Goal: Register for event/course

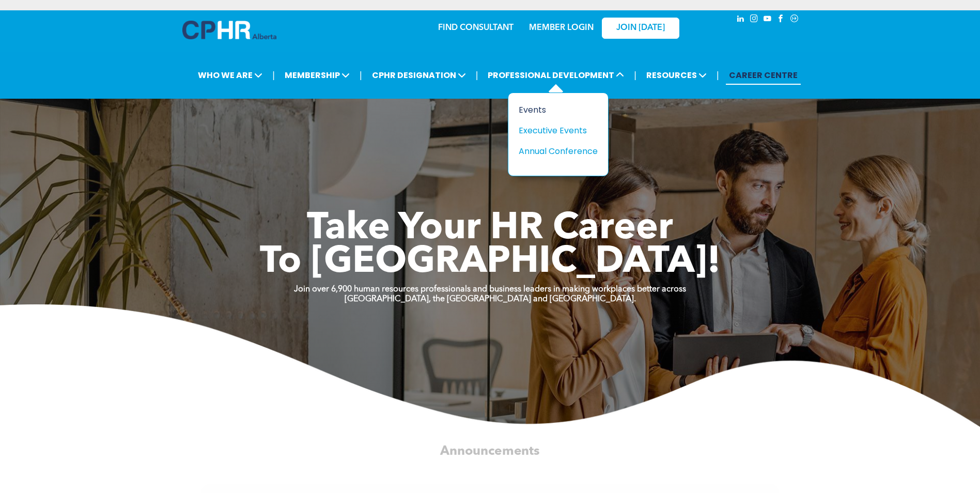
click at [532, 108] on div "Events" at bounding box center [554, 109] width 71 height 13
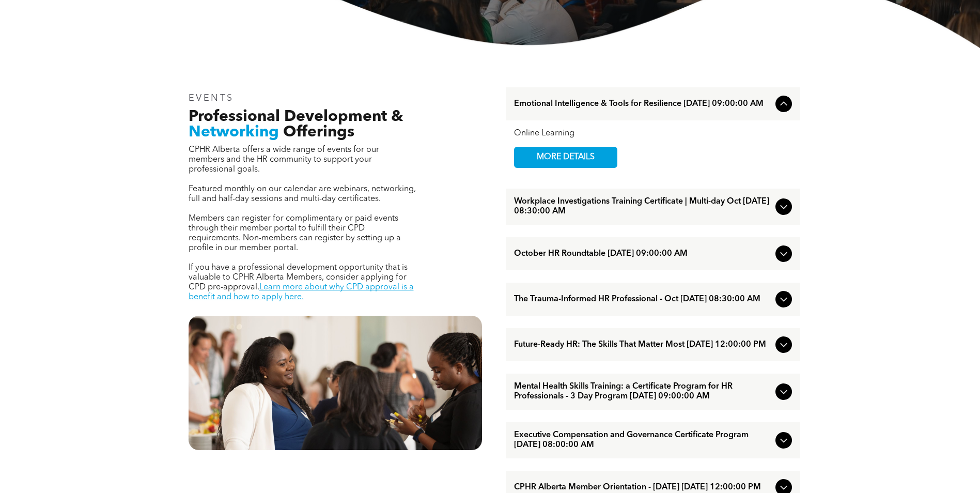
scroll to position [310, 0]
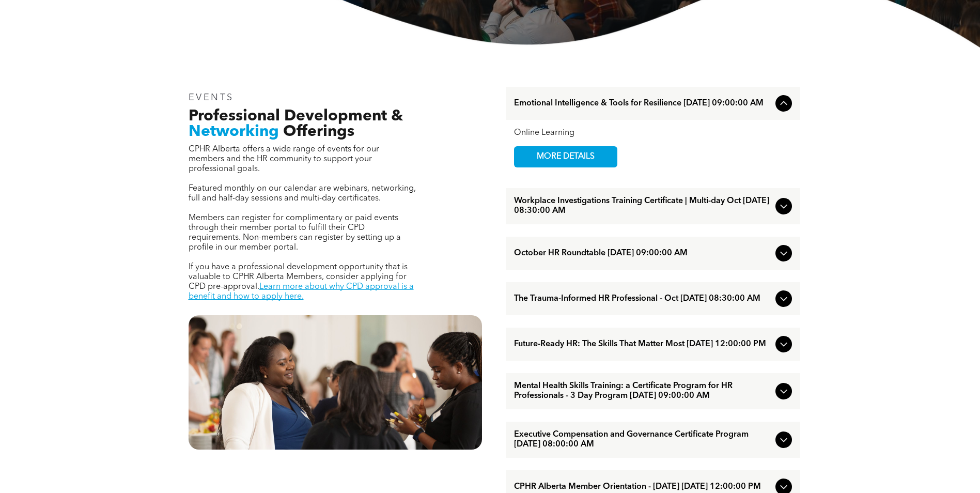
click at [788, 254] on icon at bounding box center [783, 253] width 12 height 12
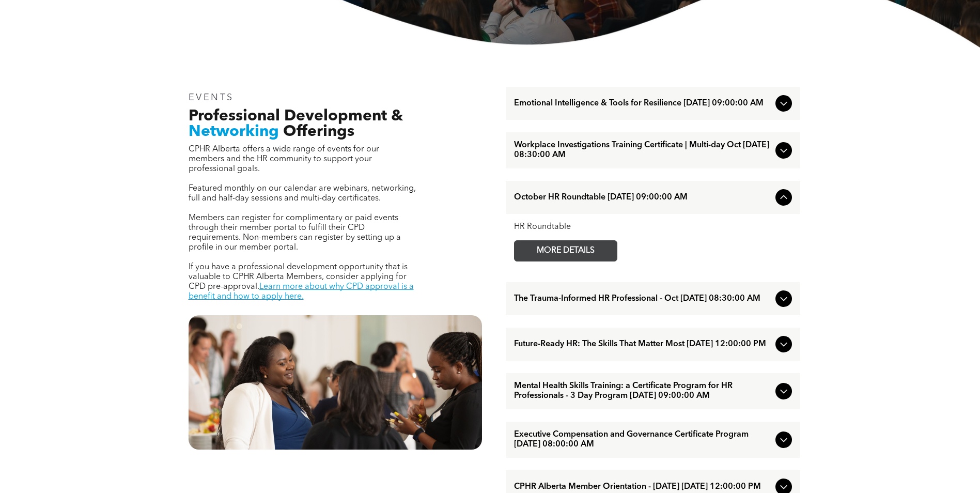
click at [585, 255] on span "MORE DETAILS" at bounding box center [566, 251] width 82 height 20
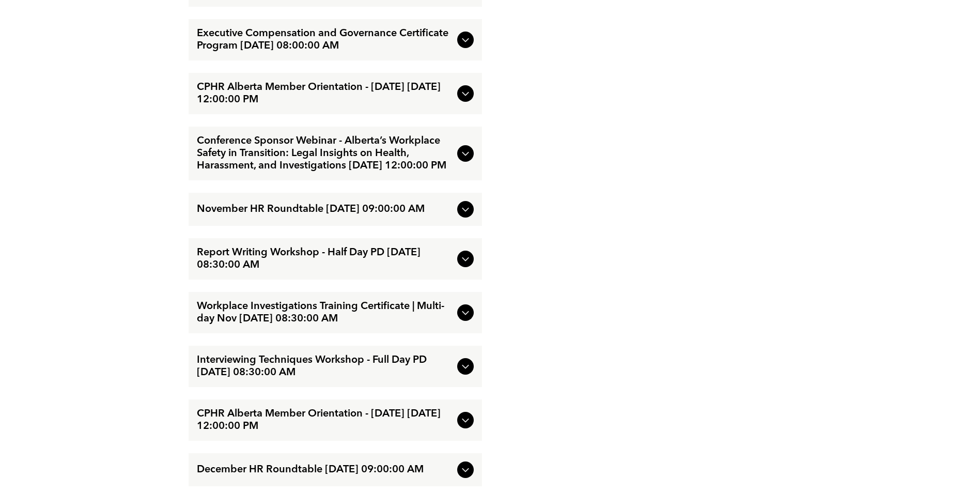
scroll to position [1705, 0]
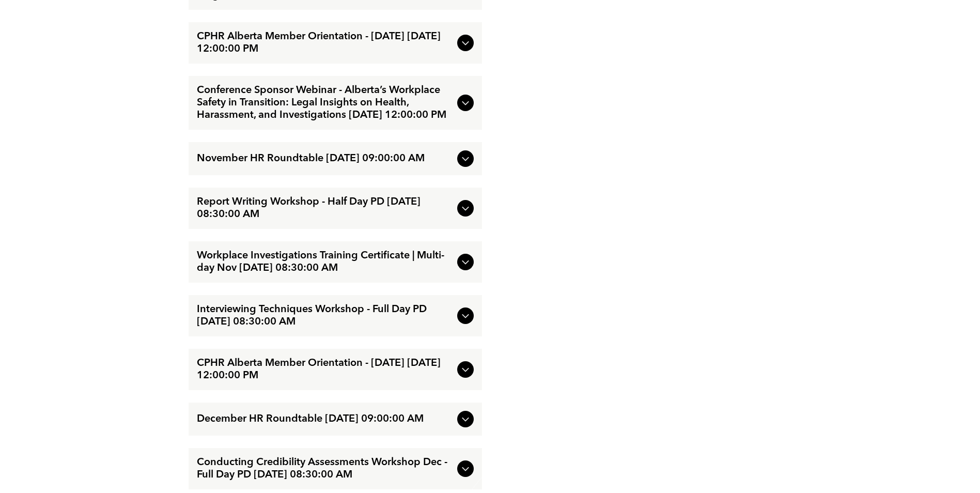
click at [466, 161] on icon at bounding box center [465, 159] width 7 height 4
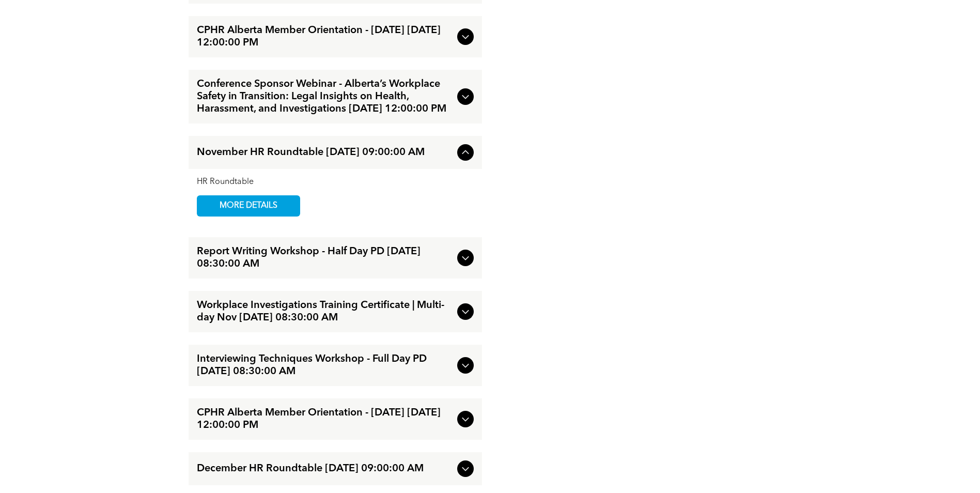
scroll to position [1649, 0]
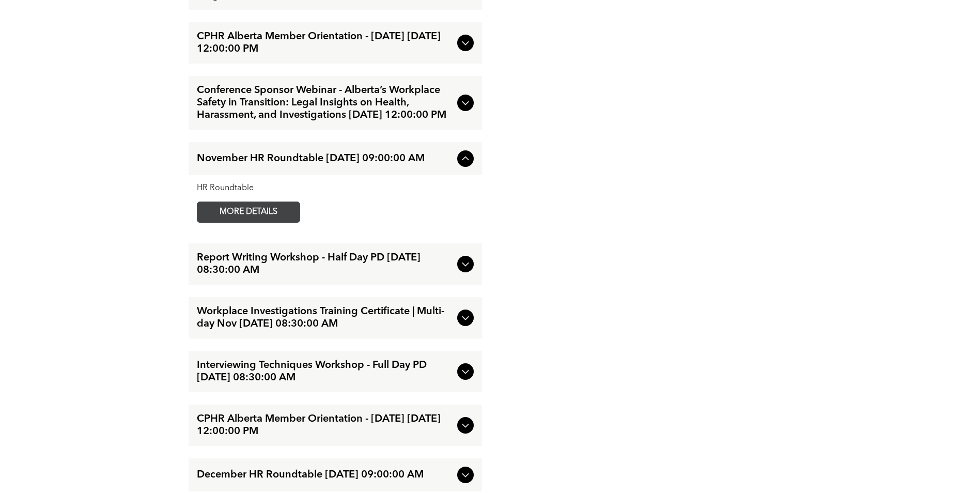
click at [274, 222] on span "MORE DETAILS" at bounding box center [249, 212] width 82 height 20
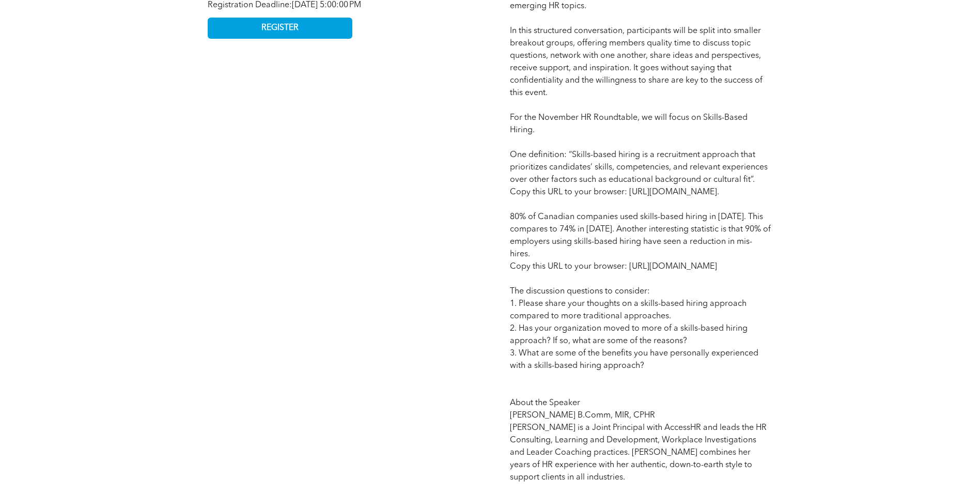
scroll to position [672, 0]
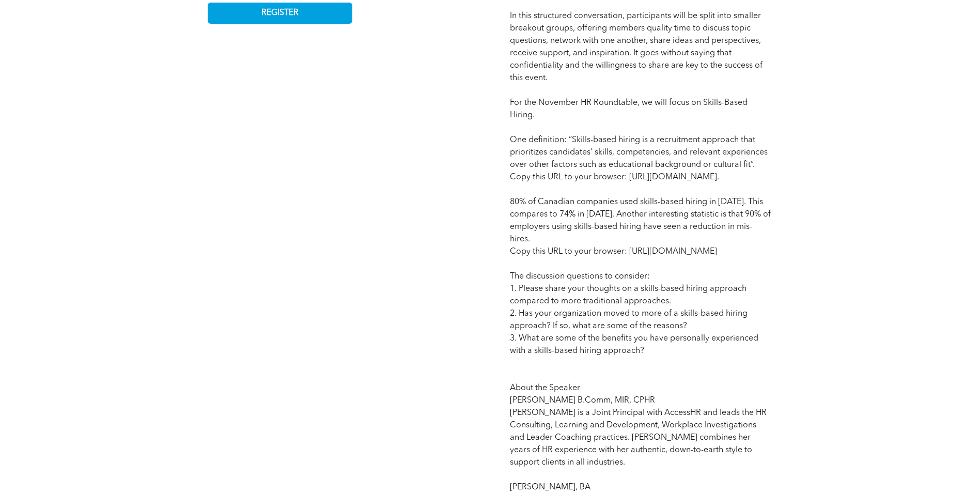
drag, startPoint x: 675, startPoint y: 278, endPoint x: 651, endPoint y: 316, distance: 44.6
drag, startPoint x: 651, startPoint y: 316, endPoint x: 485, endPoint y: 309, distance: 166.5
click at [485, 309] on div "November HR Roundtable HR Roundtable November HR Roundtable Date: Tuesday, Nove…" at bounding box center [490, 210] width 620 height 864
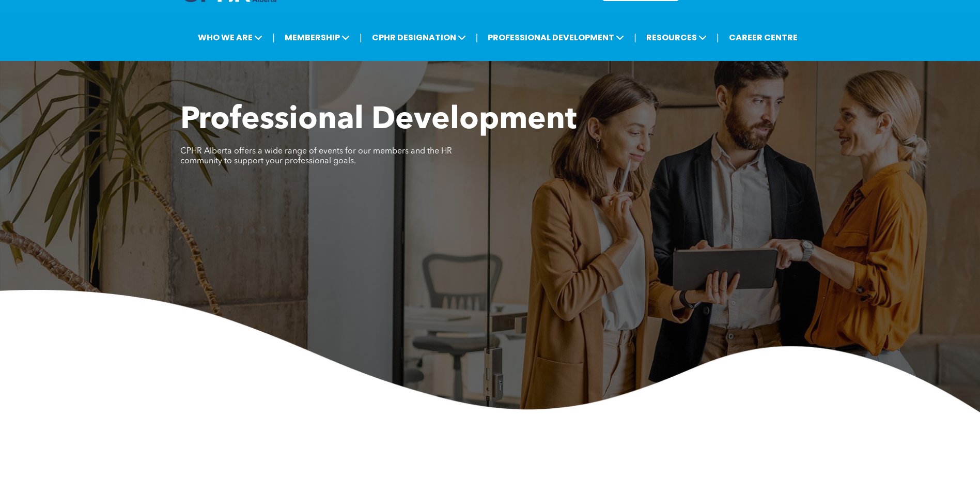
scroll to position [0, 0]
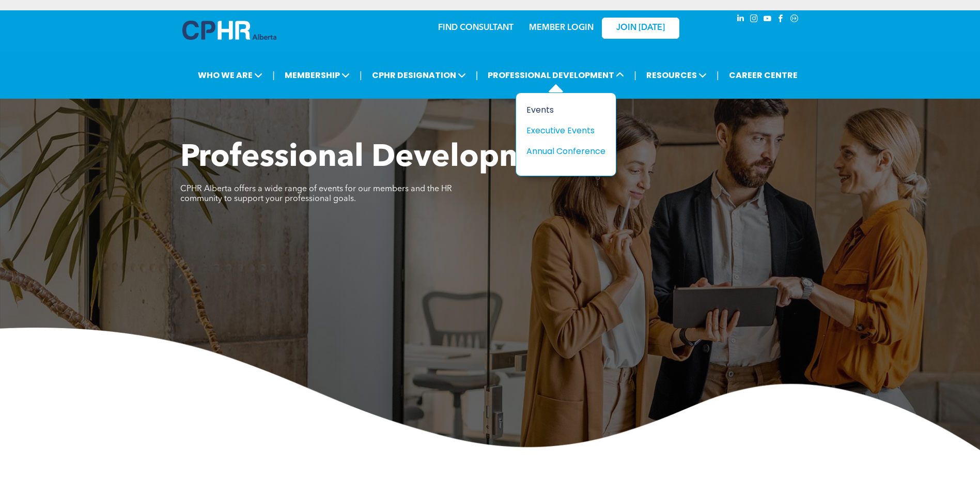
click at [542, 113] on div "Events" at bounding box center [561, 109] width 71 height 13
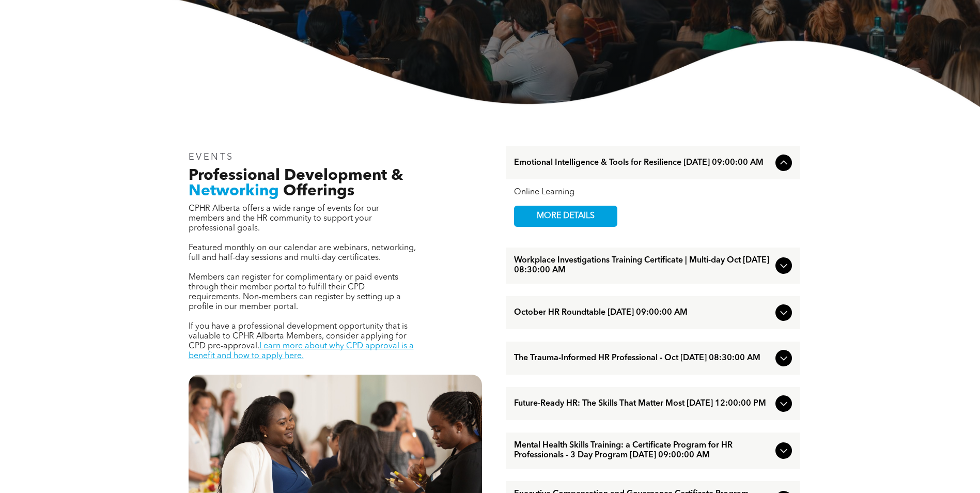
scroll to position [310, 0]
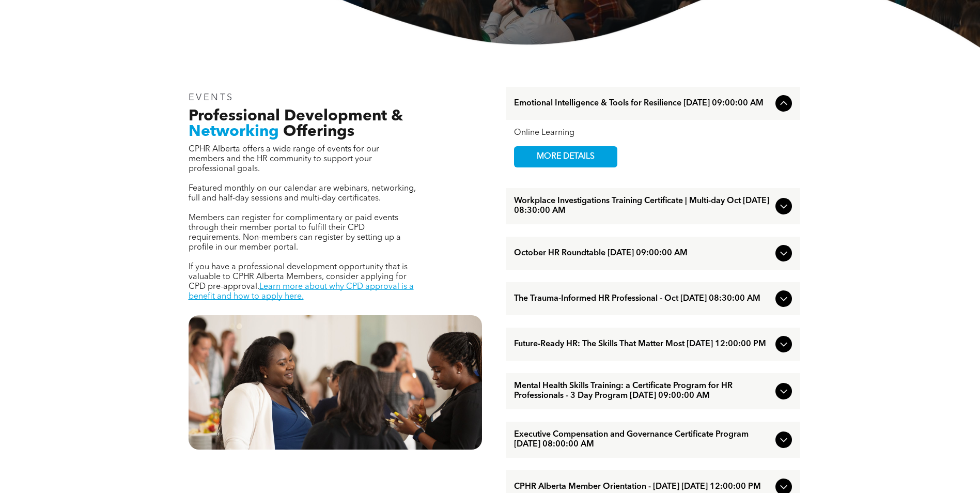
click at [586, 258] on span "October HR Roundtable [DATE] 09:00:00 AM" at bounding box center [642, 253] width 257 height 10
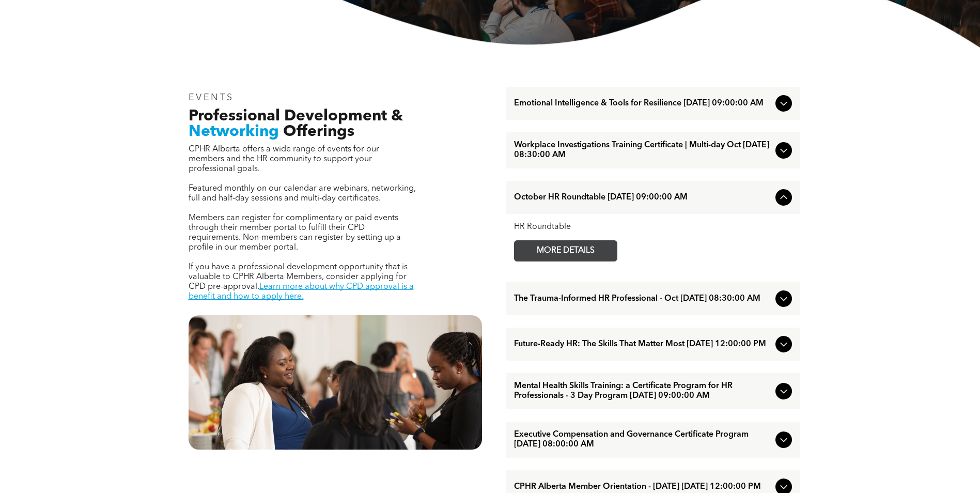
click at [559, 258] on span "MORE DETAILS" at bounding box center [566, 251] width 82 height 20
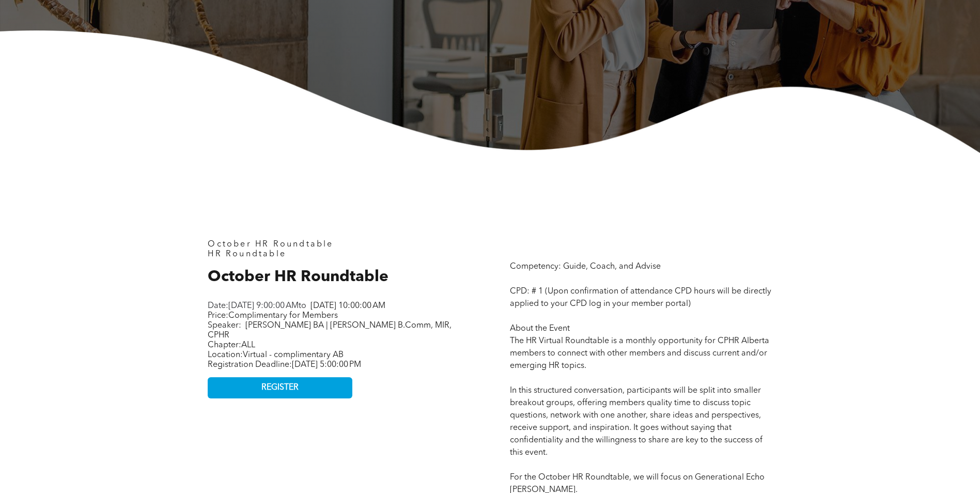
scroll to position [362, 0]
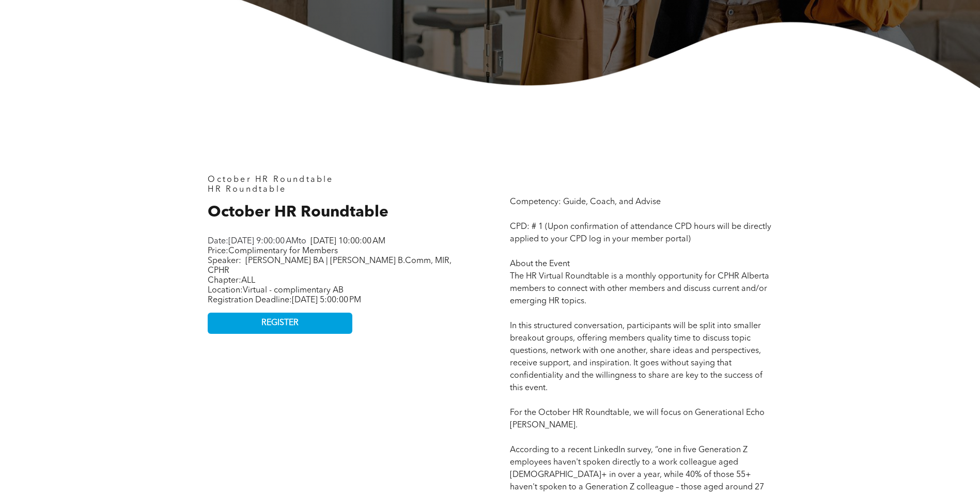
click at [391, 380] on div "October HR Roundtable HR Roundtable October HR Roundtable Date: [DATE] 9:00:00 …" at bounding box center [338, 489] width 279 height 645
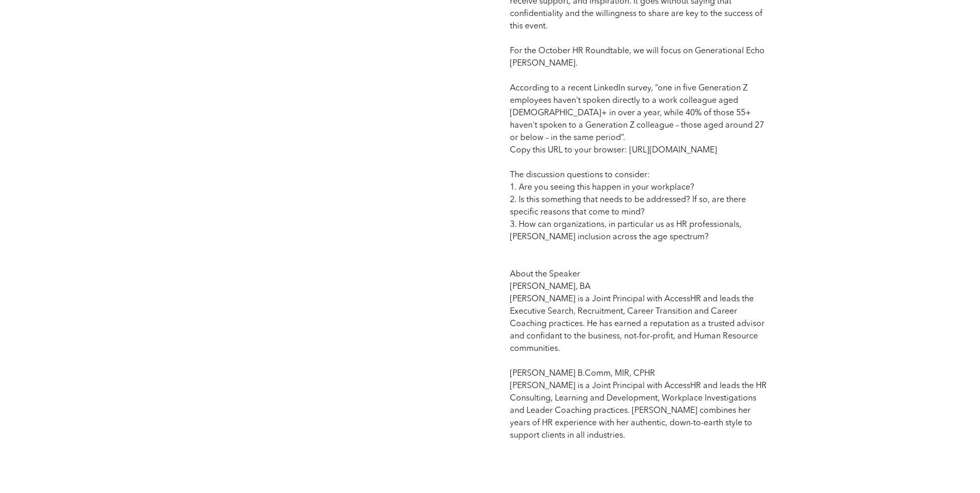
scroll to position [775, 0]
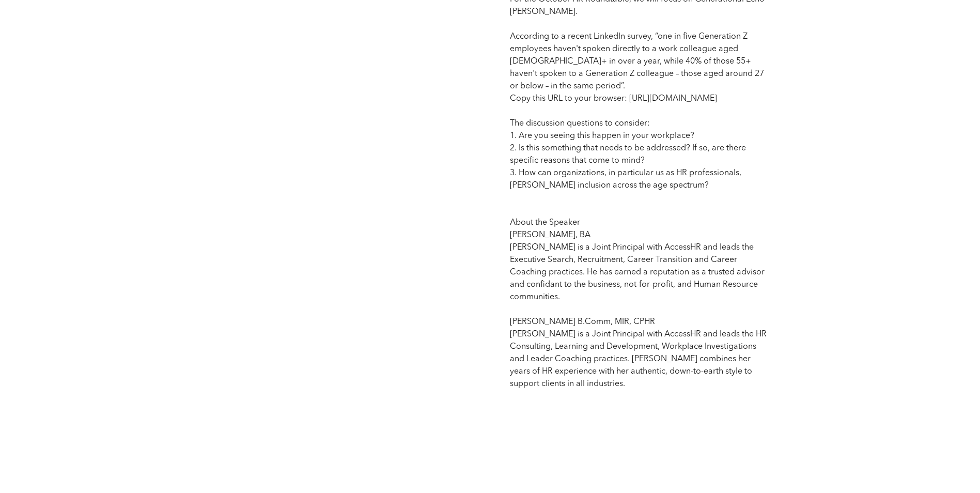
click at [646, 246] on p "Competency: Guide, Coach, and Advise CPD: # 1 (Upon confirmation of attendance …" at bounding box center [641, 86] width 262 height 607
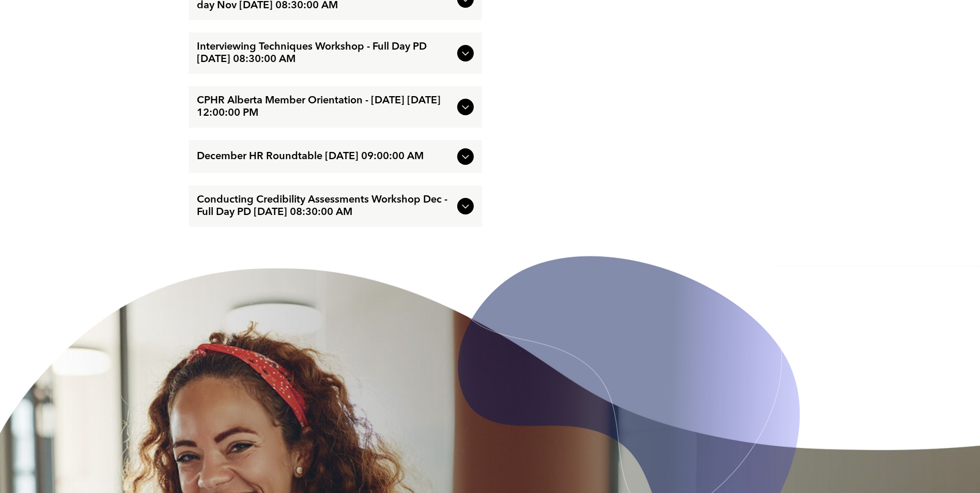
scroll to position [1963, 0]
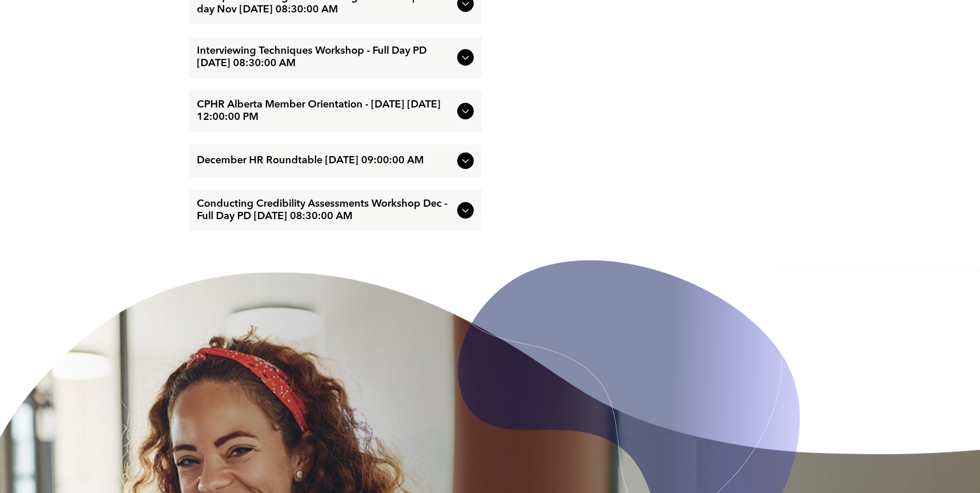
click at [464, 167] on icon at bounding box center [465, 160] width 12 height 12
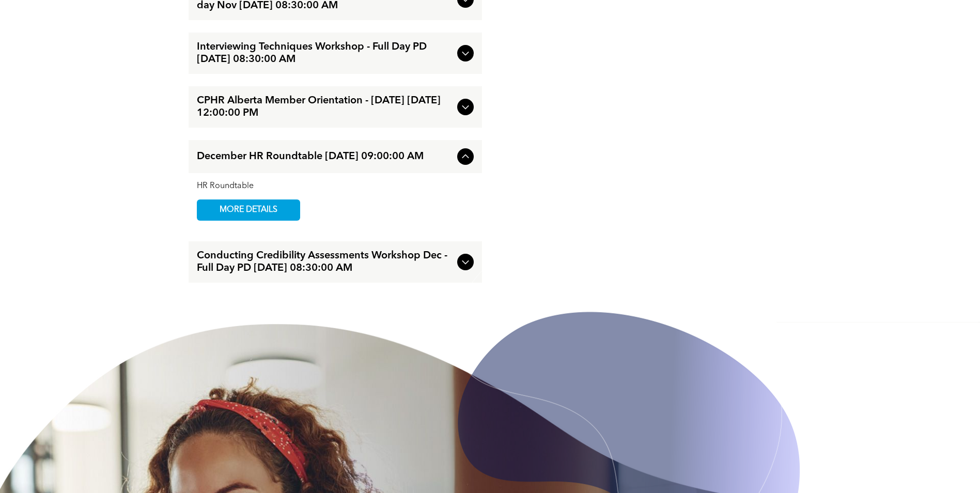
scroll to position [1907, 0]
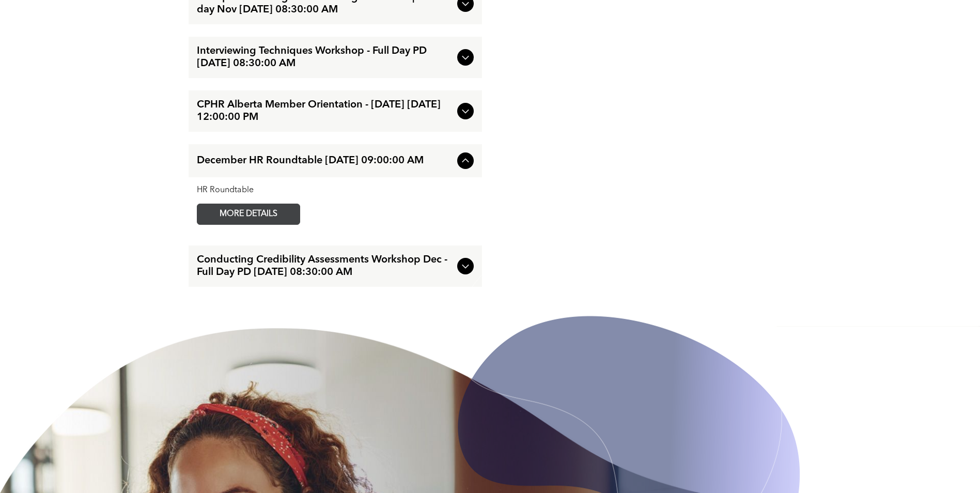
click at [264, 224] on span "MORE DETAILS" at bounding box center [249, 214] width 82 height 20
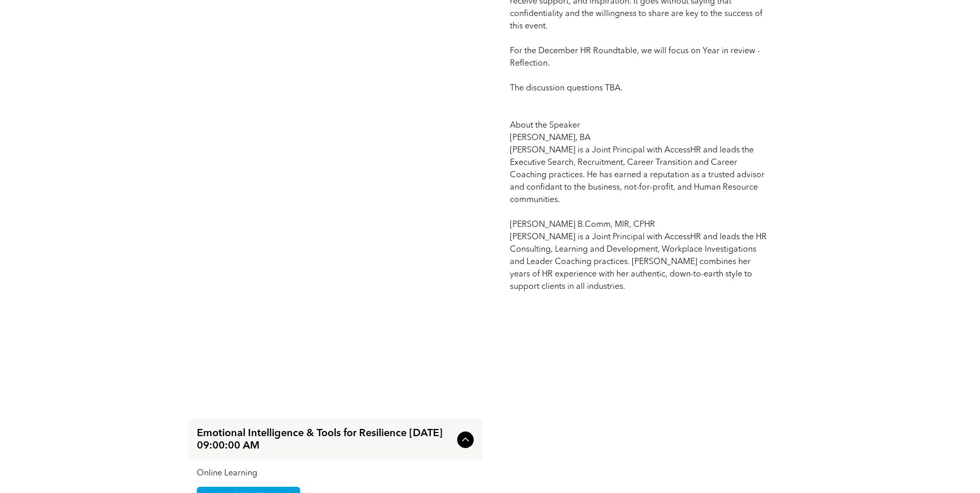
scroll to position [568, 0]
